Goal: Information Seeking & Learning: Learn about a topic

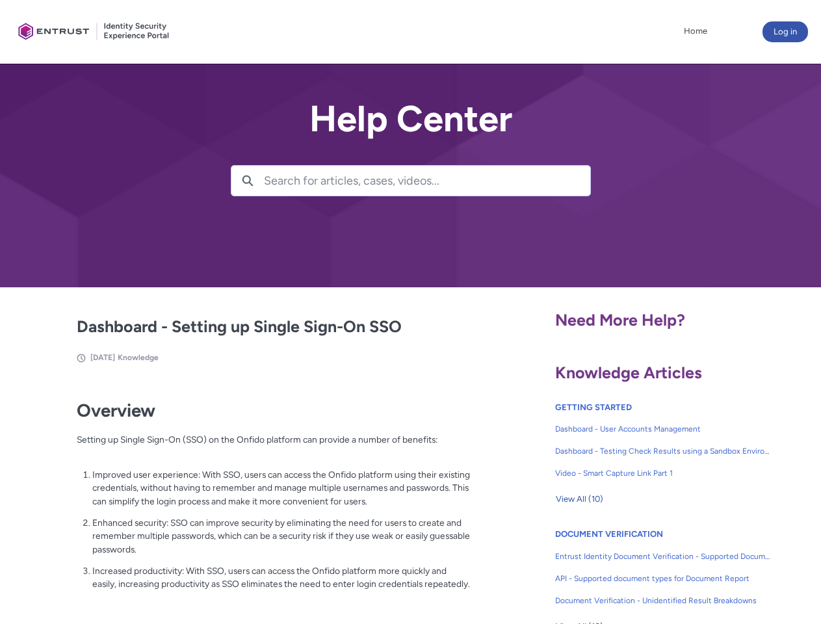
click at [248, 181] on lightning-primitive-icon "button" at bounding box center [248, 180] width 12 height 10
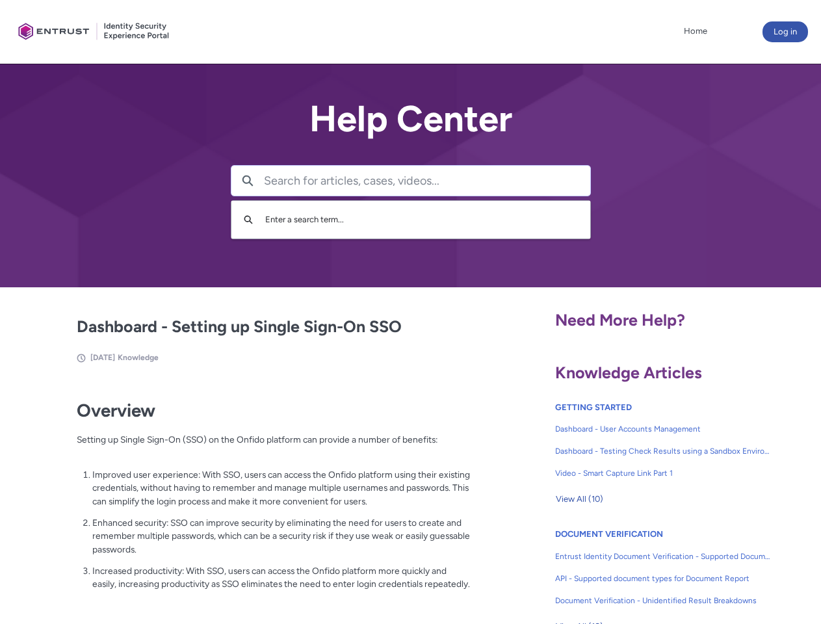
click at [249, 497] on p "Improved user experience: With SSO, users can access the Onfido platform using …" at bounding box center [281, 488] width 378 height 40
click at [579, 499] on span "View All (10)" at bounding box center [579, 498] width 47 height 19
click at [628, 569] on link "API - Supported document types for Document Report" at bounding box center [663, 578] width 216 height 22
